Goal: Information Seeking & Learning: Learn about a topic

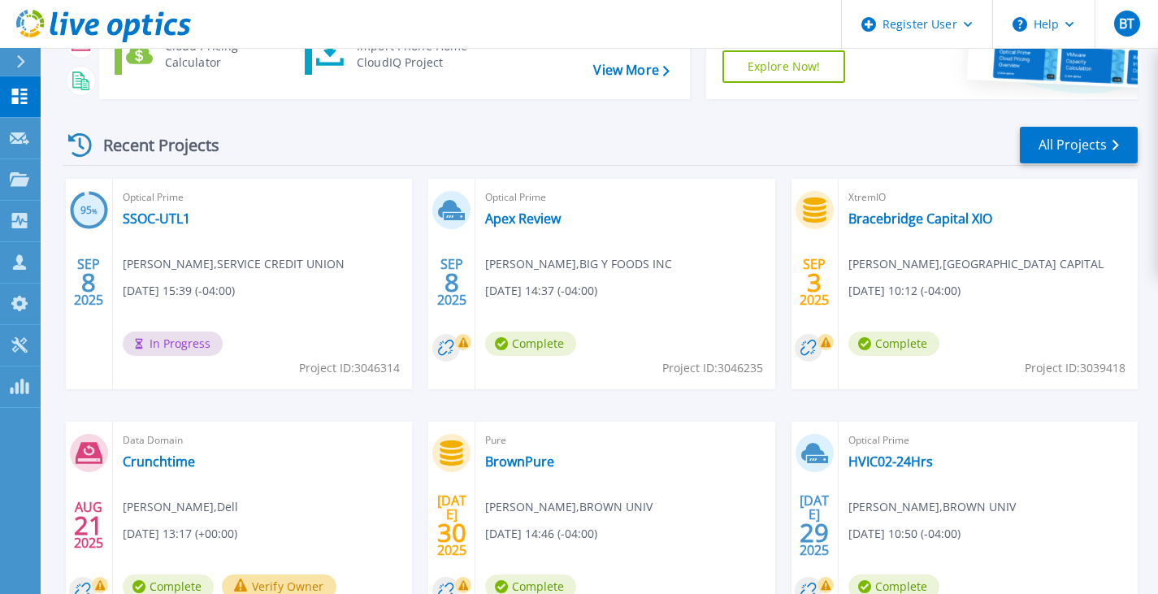
scroll to position [175, 0]
click at [509, 225] on link "Apex Review" at bounding box center [523, 218] width 76 height 16
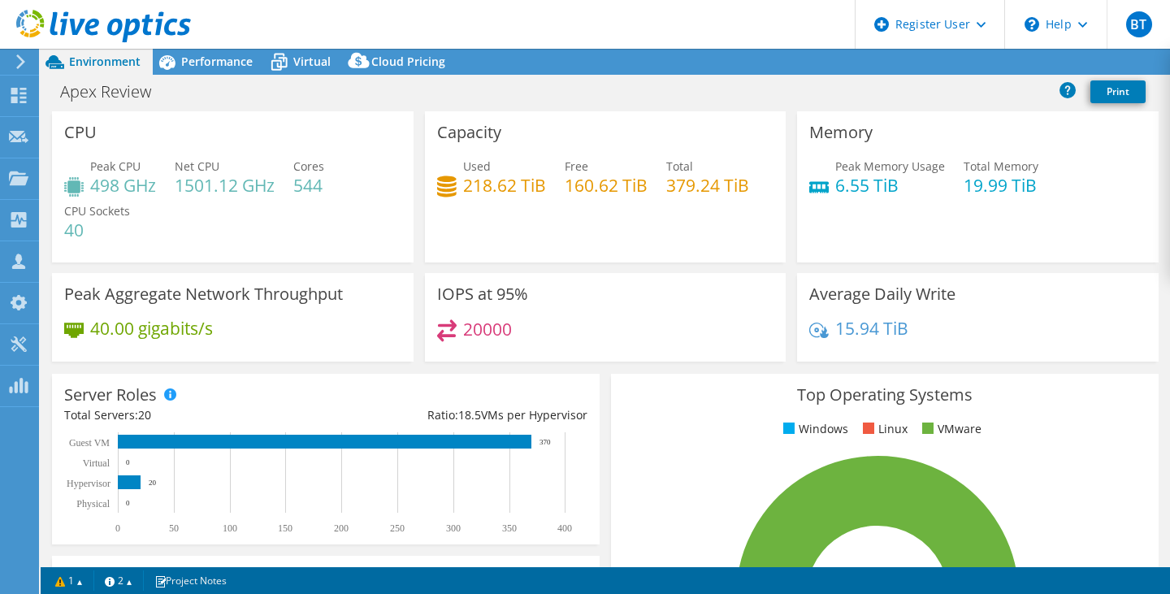
select select "USD"
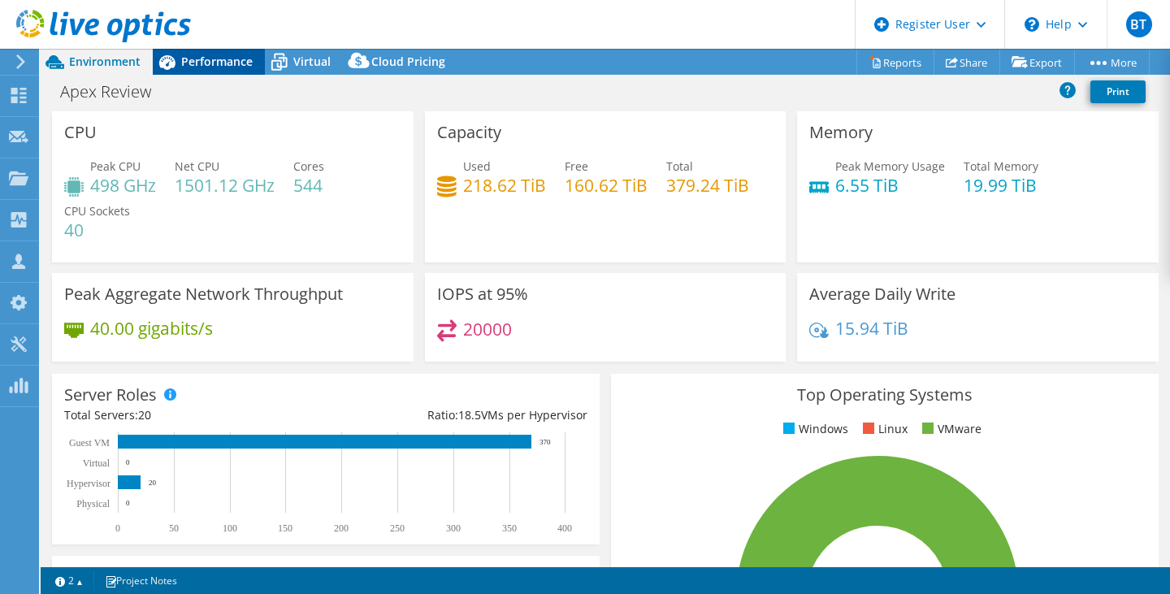
click at [206, 61] on span "Performance" at bounding box center [216, 61] width 71 height 15
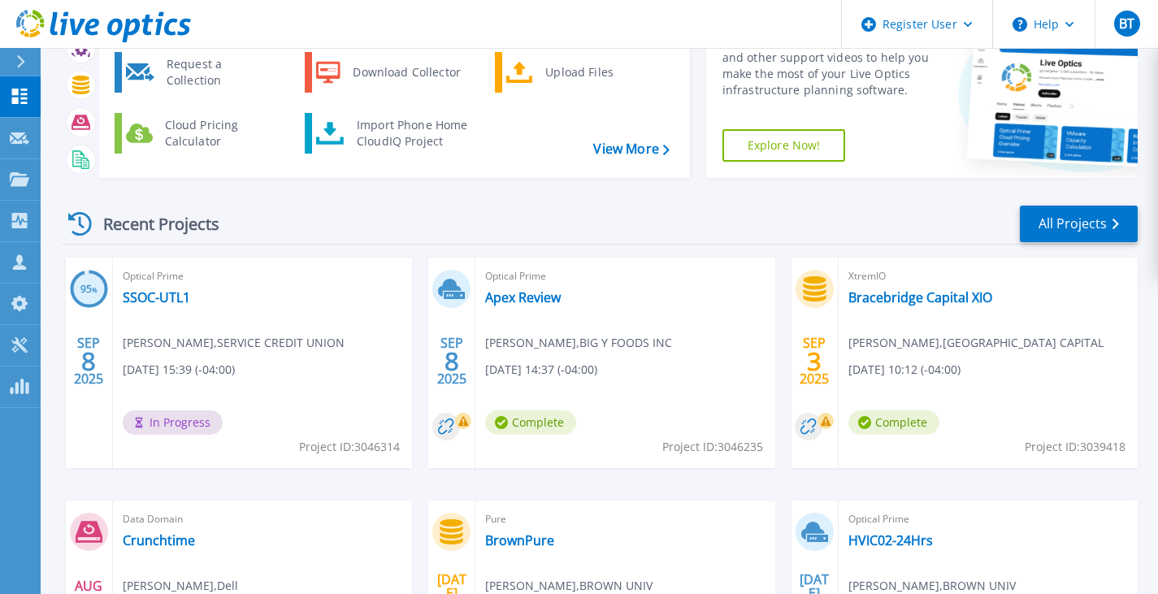
scroll to position [112, 0]
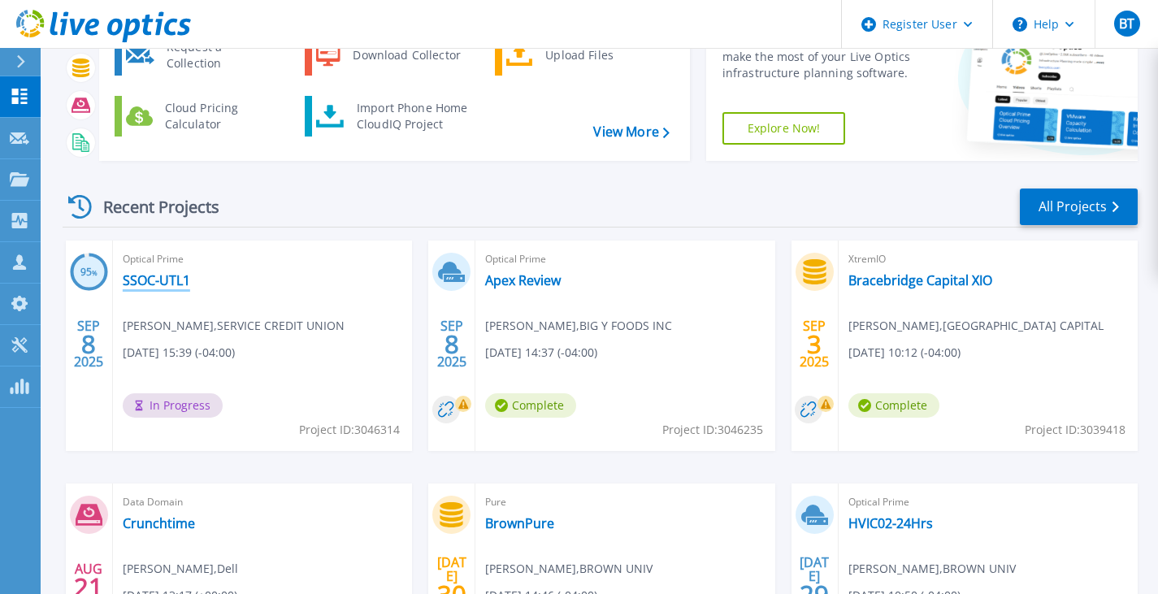
click at [171, 283] on link "SSOC-UTL1" at bounding box center [156, 280] width 67 height 16
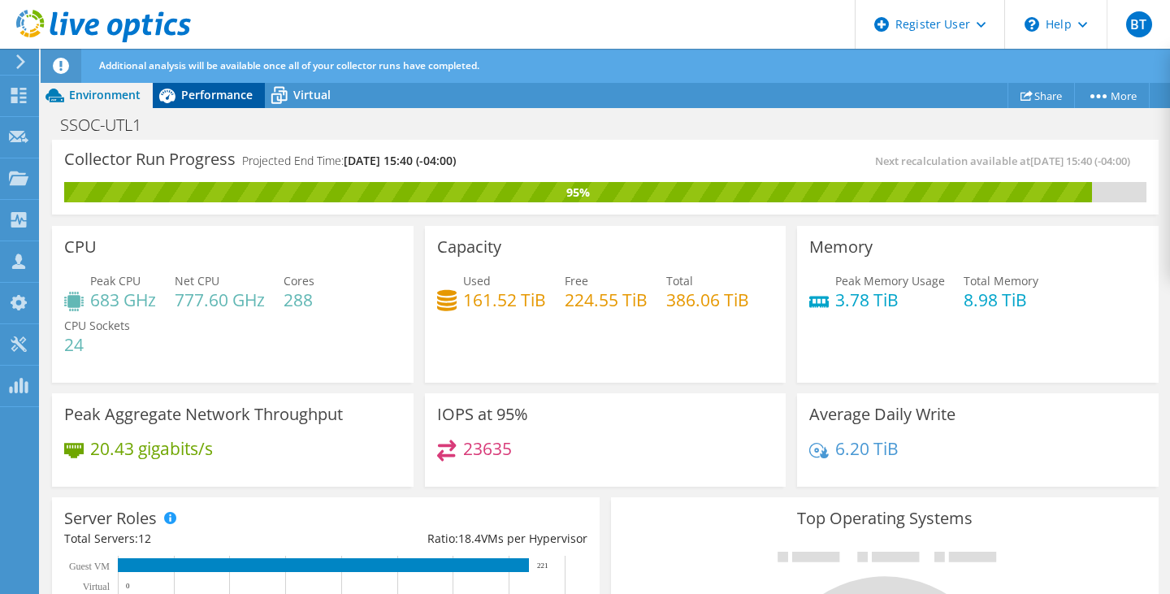
click at [221, 102] on div "Performance" at bounding box center [209, 95] width 112 height 26
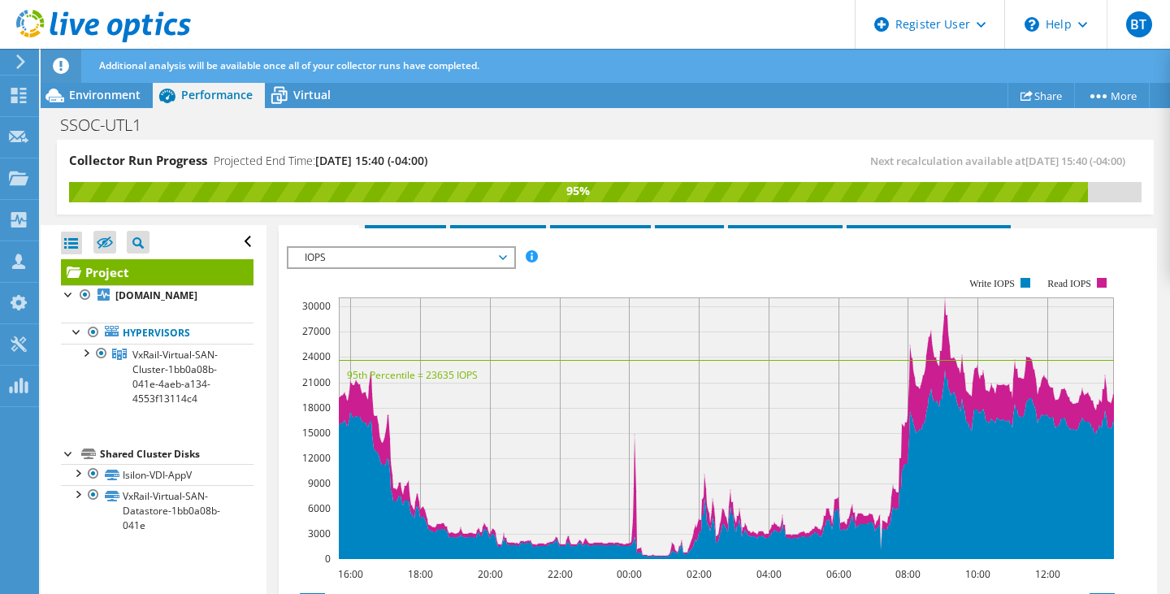
scroll to position [455, 0]
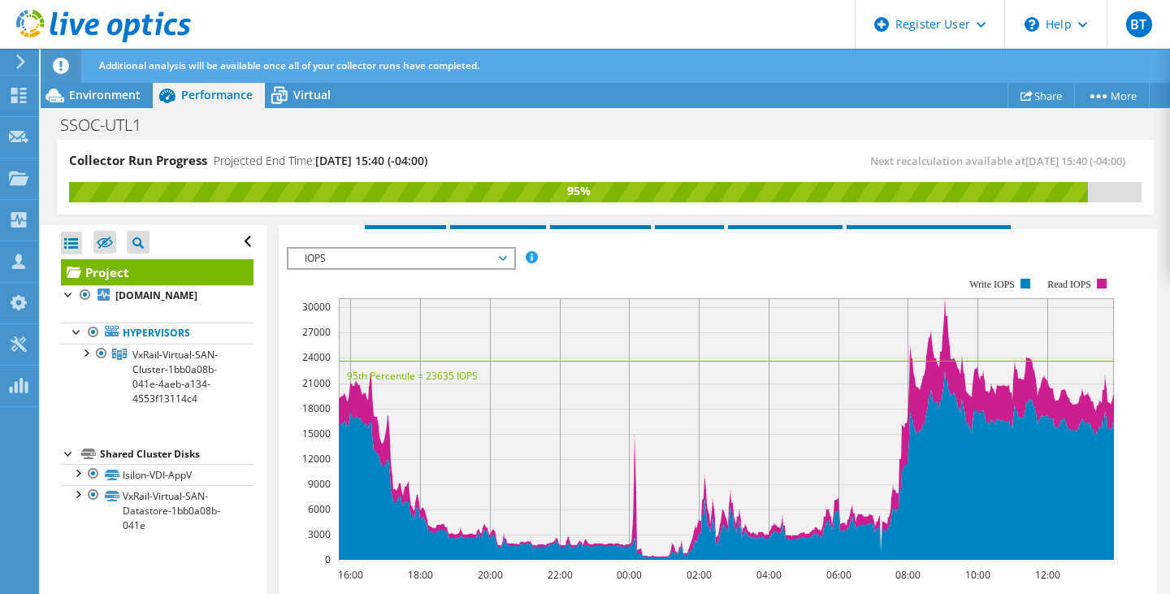
click at [436, 252] on span "IOPS" at bounding box center [400, 258] width 209 height 19
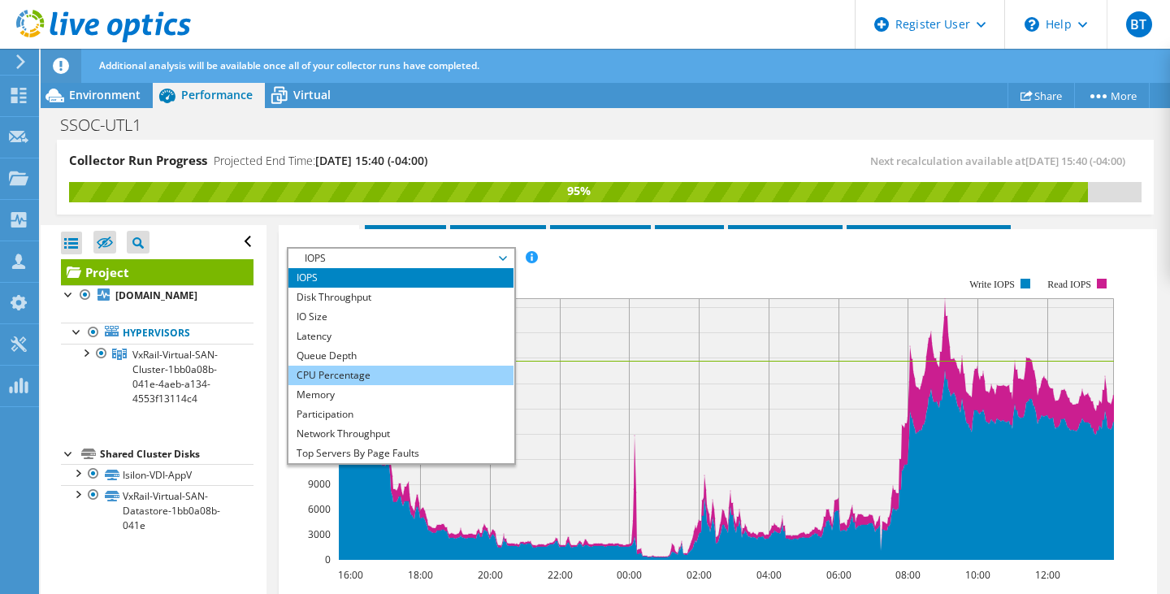
click at [376, 371] on li "CPU Percentage" at bounding box center [400, 375] width 225 height 19
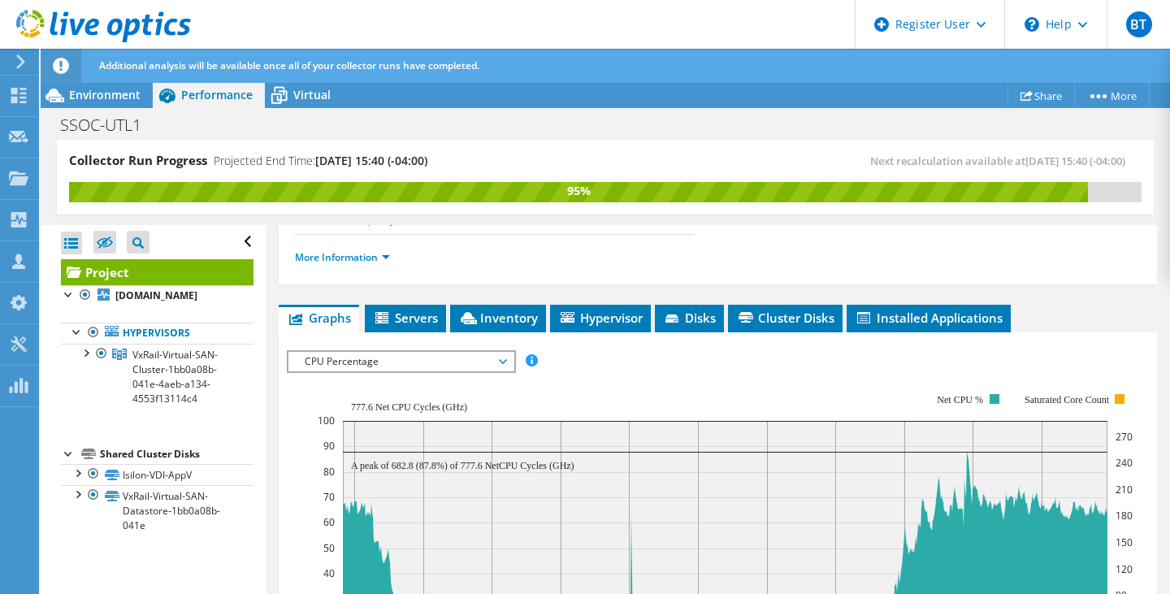
scroll to position [351, 0]
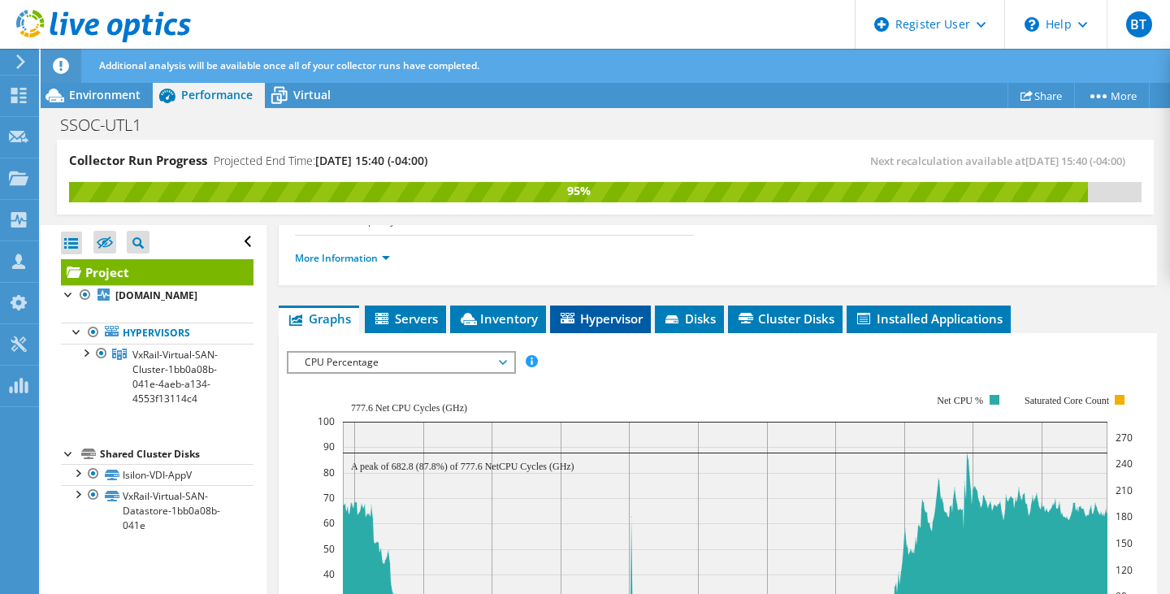
click at [598, 325] on li "Hypervisor" at bounding box center [600, 319] width 101 height 28
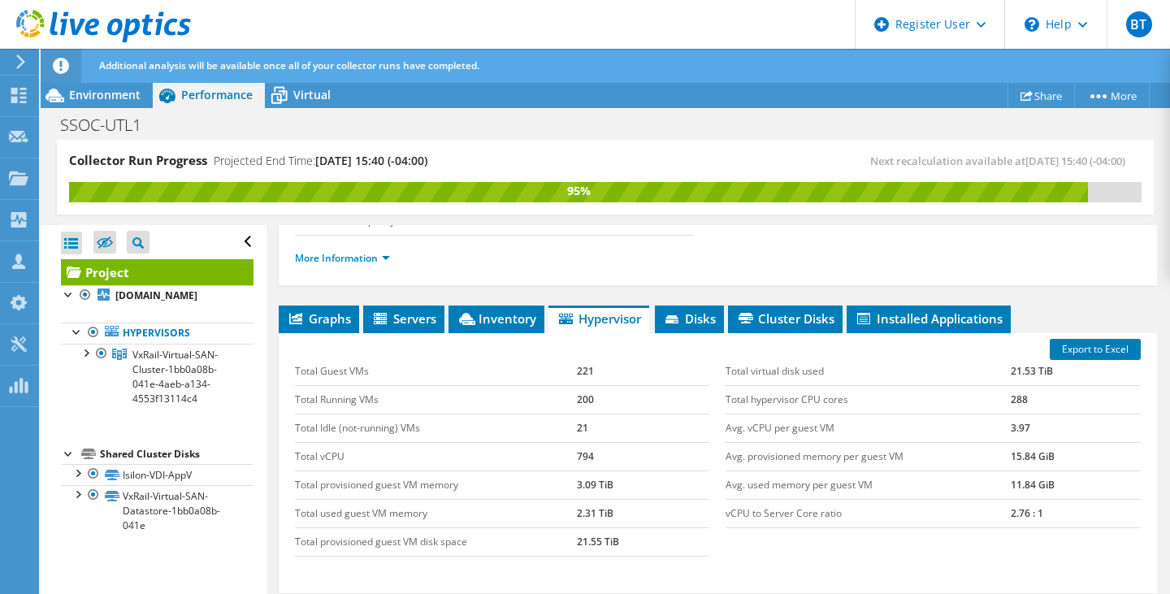
scroll to position [393, 0]
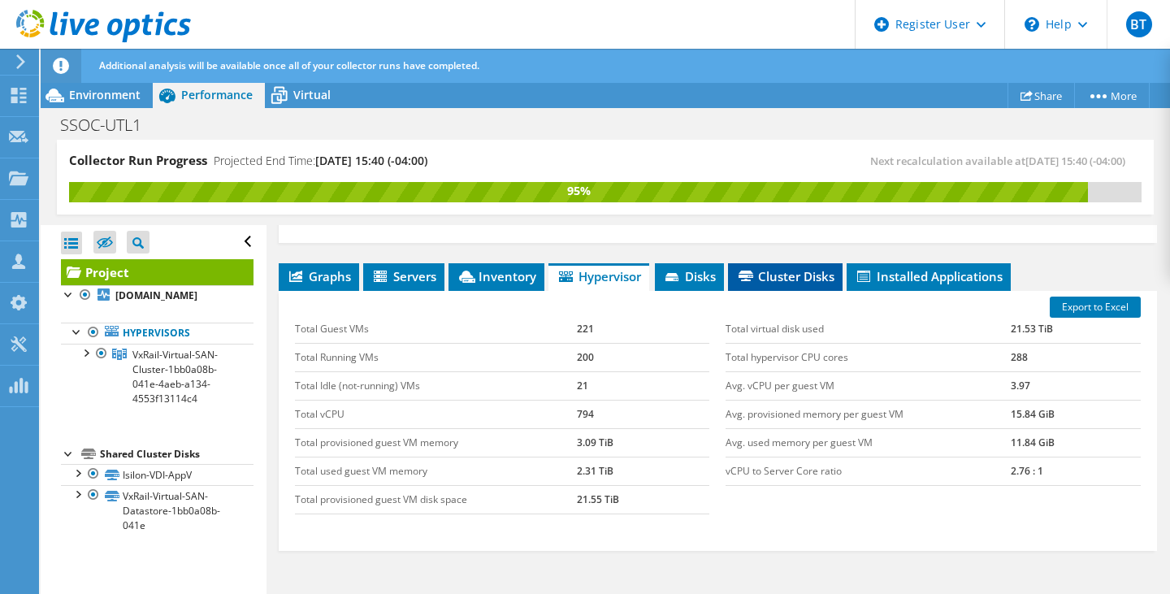
click at [755, 268] on span "Cluster Disks" at bounding box center [785, 276] width 98 height 16
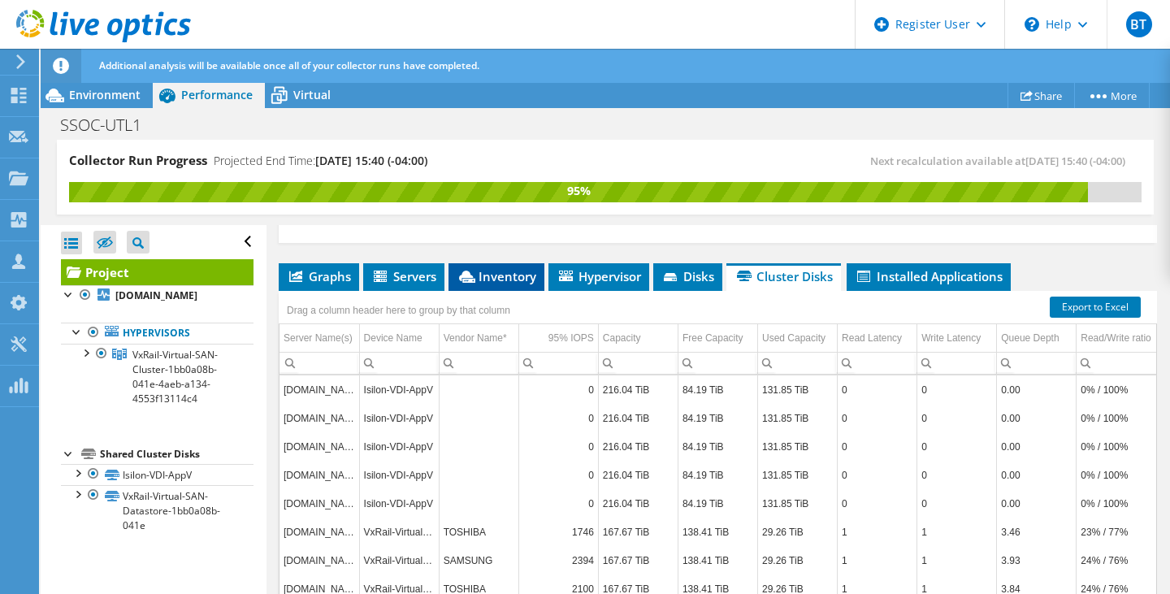
click at [472, 275] on icon at bounding box center [467, 276] width 16 height 12
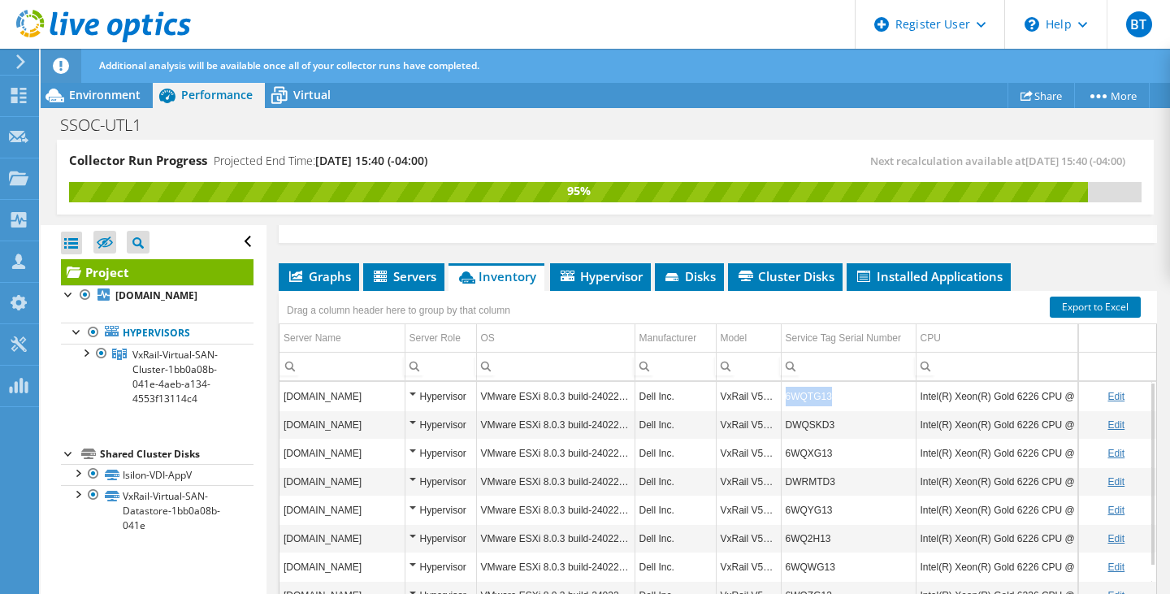
copy td "6WQTG13"
drag, startPoint x: 833, startPoint y: 396, endPoint x: 785, endPoint y: 388, distance: 49.3
click at [785, 388] on td "6WQTG13" at bounding box center [848, 396] width 135 height 28
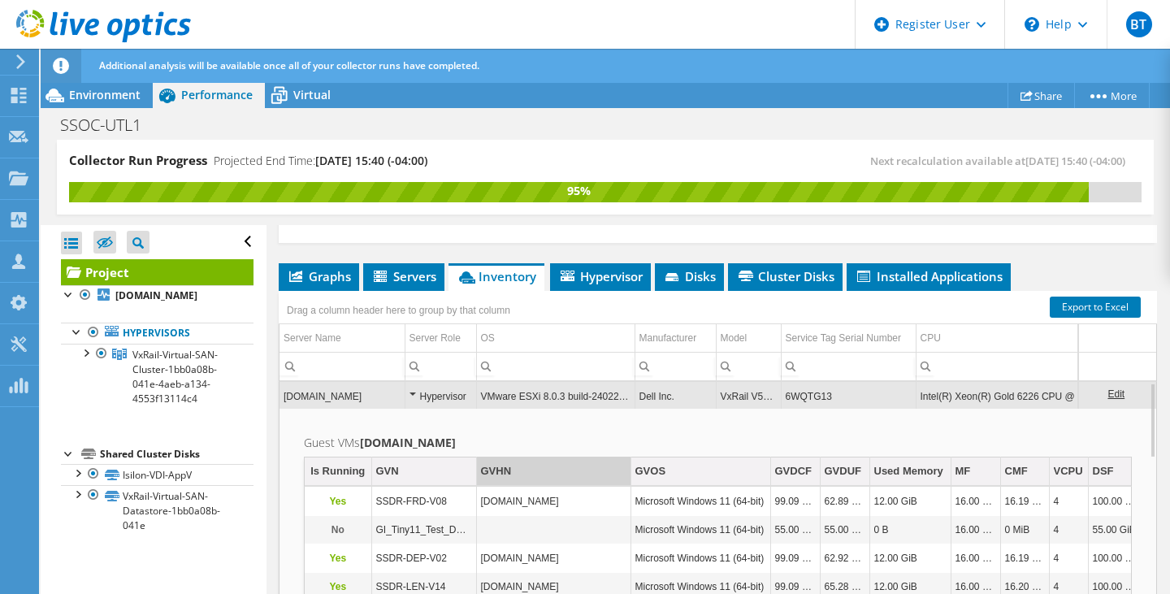
scroll to position [378, 0]
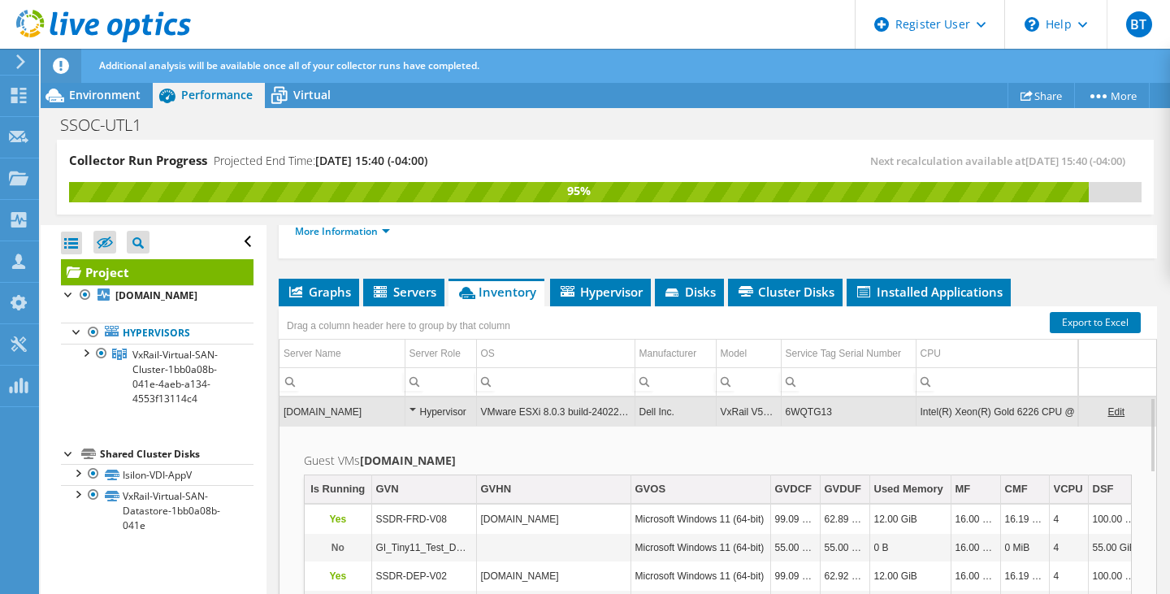
click at [413, 413] on div "Hypervisor" at bounding box center [440, 411] width 63 height 19
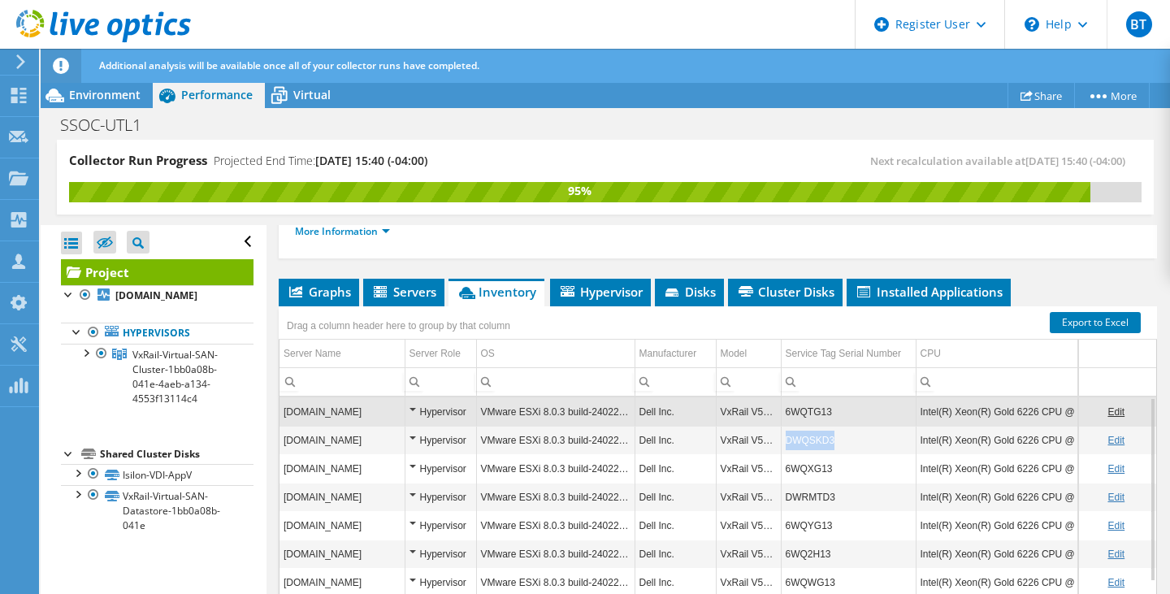
copy td "DWQSKD3"
drag, startPoint x: 832, startPoint y: 442, endPoint x: 781, endPoint y: 442, distance: 50.4
click at [781, 442] on td "DWQSKD3" at bounding box center [848, 440] width 135 height 28
